Goal: Transaction & Acquisition: Subscribe to service/newsletter

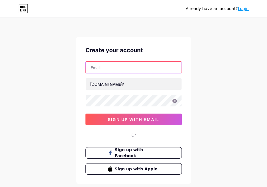
click at [135, 67] on input "text" at bounding box center [134, 67] width 96 height 11
paste input "[EMAIL_ADDRESS][DOMAIN_NAME]"
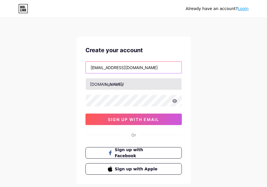
type input "[EMAIL_ADDRESS][DOMAIN_NAME]"
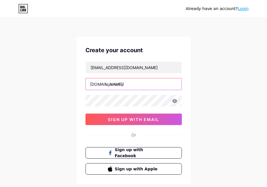
click at [122, 81] on input "text" at bounding box center [134, 83] width 96 height 11
type input "goslot77"
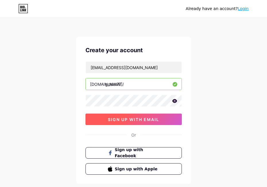
click at [126, 116] on button "sign up with email" at bounding box center [133, 119] width 96 height 11
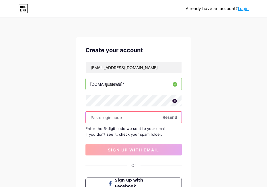
click at [123, 116] on input "text" at bounding box center [134, 117] width 96 height 11
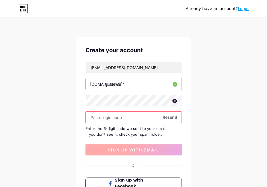
paste input "752564"
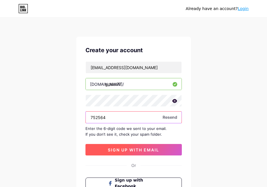
type input "752564"
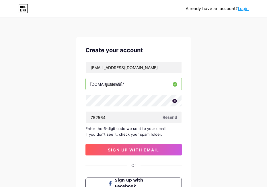
click at [132, 155] on button "sign up with email" at bounding box center [133, 149] width 96 height 11
click at [52, 142] on div "Already have an account? Login Create your account [EMAIL_ADDRESS][DOMAIN_NAME]…" at bounding box center [133, 125] width 267 height 250
click at [53, 131] on div "Already have an account? Login Create your account [EMAIL_ADDRESS][DOMAIN_NAME]…" at bounding box center [133, 125] width 267 height 250
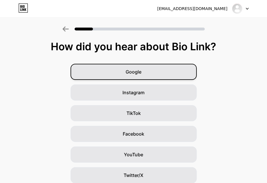
drag, startPoint x: 144, startPoint y: 71, endPoint x: 145, endPoint y: 94, distance: 23.2
click at [144, 70] on div "Google" at bounding box center [134, 72] width 126 height 16
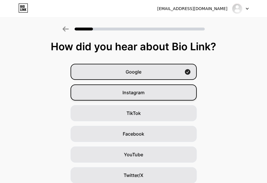
click at [144, 100] on div "Instagram" at bounding box center [134, 92] width 126 height 16
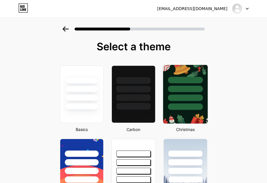
drag, startPoint x: 146, startPoint y: 89, endPoint x: 169, endPoint y: 88, distance: 23.2
click at [146, 88] on div at bounding box center [133, 89] width 34 height 6
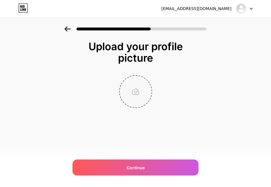
click at [132, 93] on input "file" at bounding box center [136, 92] width 32 height 32
type input "C:\fakepath\Gemini_Generated_Image_w2encsw2encsw2en.png"
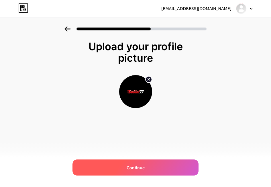
click at [104, 165] on div "Continue" at bounding box center [136, 167] width 126 height 16
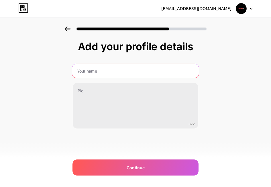
drag, startPoint x: 110, startPoint y: 68, endPoint x: 68, endPoint y: 96, distance: 50.3
click at [110, 68] on input "text" at bounding box center [135, 71] width 127 height 14
click at [123, 72] on input "text" at bounding box center [135, 71] width 127 height 14
paste input "GoSlot77"
type input "GoSlot77"
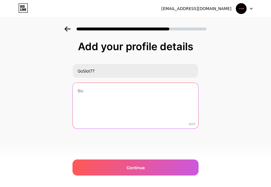
click at [130, 100] on textarea at bounding box center [136, 106] width 126 height 46
paste textarea "Siap-siap rasakan sensasi jackpot pecah! Di sini, kamu bakal temukan koleksi sl…"
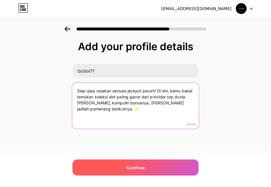
type textarea "Siap-siap rasakan sensasi jackpot pecah! Di sini, kamu bakal temukan koleksi sl…"
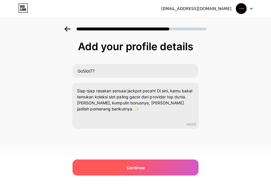
click at [102, 166] on div "Continue" at bounding box center [136, 167] width 126 height 16
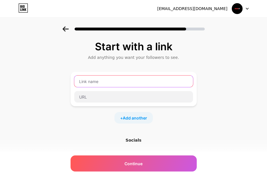
click at [106, 83] on input "text" at bounding box center [133, 80] width 119 height 11
click at [100, 79] on input "text" at bounding box center [133, 80] width 119 height 11
paste input "GoSlot77: Kalo lagi [PERSON_NAME] pengen cuan, langsung aja mampir! GoSlot77 si…"
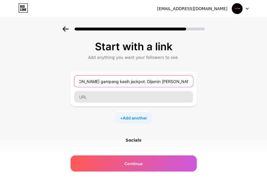
type input "GoSlot77: Kalo lagi [PERSON_NAME] pengen cuan, langsung aja mampir! GoSlot77 si…"
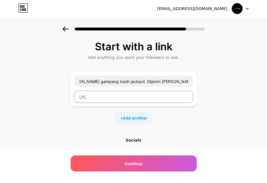
click at [88, 95] on input "text" at bounding box center [133, 96] width 119 height 11
click at [100, 98] on input "text" at bounding box center [133, 96] width 119 height 11
paste input "[URL][DOMAIN_NAME]"
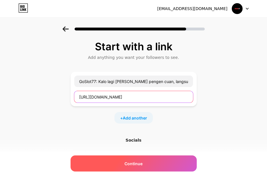
type input "[URL][DOMAIN_NAME]"
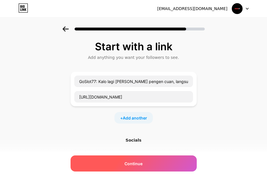
click at [125, 165] on div "Continue" at bounding box center [134, 163] width 126 height 16
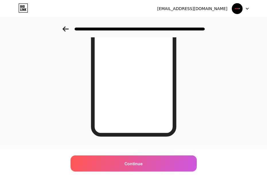
scroll to position [106, 0]
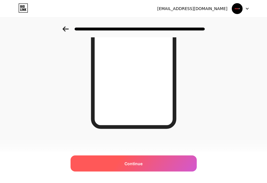
click at [128, 167] on div "Continue" at bounding box center [134, 163] width 126 height 16
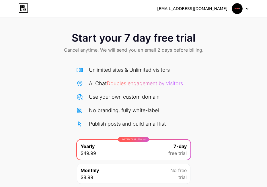
click at [212, 11] on div "[EMAIL_ADDRESS][DOMAIN_NAME]" at bounding box center [192, 9] width 70 height 6
click at [243, 10] on div at bounding box center [240, 8] width 17 height 10
drag, startPoint x: 68, startPoint y: 20, endPoint x: 31, endPoint y: 12, distance: 37.8
click at [67, 20] on div "Start your 7 day free trial Cancel anytime. We will send you an email 2 days be…" at bounding box center [133, 104] width 267 height 208
click at [23, 9] on icon at bounding box center [23, 9] width 1 height 3
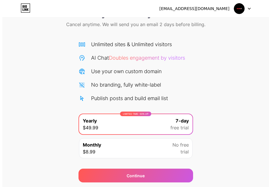
scroll to position [44, 0]
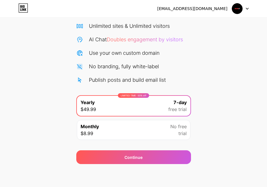
click at [149, 130] on div "Monthly $8.99 No free trial" at bounding box center [134, 130] width 114 height 20
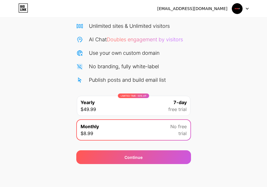
click at [152, 111] on div "LIMITED TIME : 50% off Yearly $49.99 7-day free trial" at bounding box center [134, 106] width 114 height 20
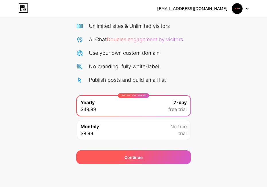
click at [132, 155] on div "Continue" at bounding box center [133, 157] width 18 height 6
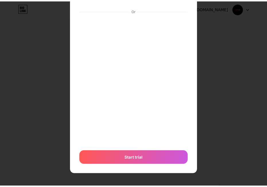
scroll to position [0, 0]
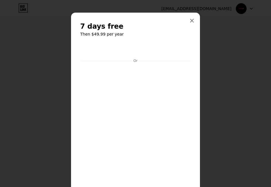
click at [188, 15] on div "7 days free Then $49.99 per year Or Start trial" at bounding box center [135, 119] width 129 height 212
click at [191, 22] on icon at bounding box center [192, 20] width 3 height 3
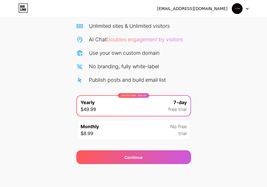
drag, startPoint x: 214, startPoint y: 65, endPoint x: 202, endPoint y: 71, distance: 13.3
click at [214, 65] on div "Start your 7 day free trial Cancel anytime. We will send you an email 2 days be…" at bounding box center [133, 74] width 267 height 182
drag, startPoint x: 33, startPoint y: 148, endPoint x: 53, endPoint y: 123, distance: 32.2
click at [33, 148] on div "Start your 7 day free trial Cancel anytime. We will send you an email 2 days be…" at bounding box center [133, 74] width 267 height 182
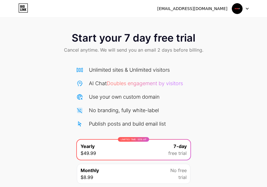
click at [259, 11] on div "[EMAIL_ADDRESS][DOMAIN_NAME] Logout" at bounding box center [133, 8] width 267 height 10
click at [242, 6] on img at bounding box center [237, 8] width 11 height 11
click at [247, 62] on div "Start your 7 day free trial Cancel anytime. We will send you an email 2 days be…" at bounding box center [133, 117] width 267 height 182
drag, startPoint x: 149, startPoint y: 78, endPoint x: 142, endPoint y: 78, distance: 7.5
click at [149, 78] on div "Unlimited sites & Unlimited visitors AI Chat Doubles engagement by visitors Use…" at bounding box center [133, 97] width 115 height 62
